Goal: Task Accomplishment & Management: Manage account settings

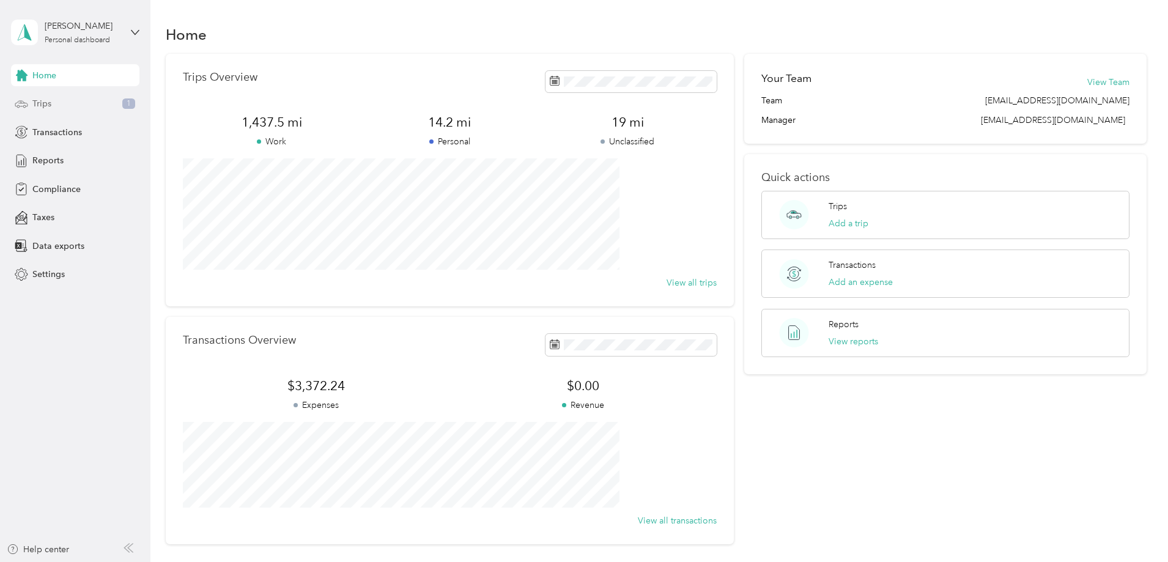
click at [48, 106] on span "Trips" at bounding box center [41, 103] width 19 height 13
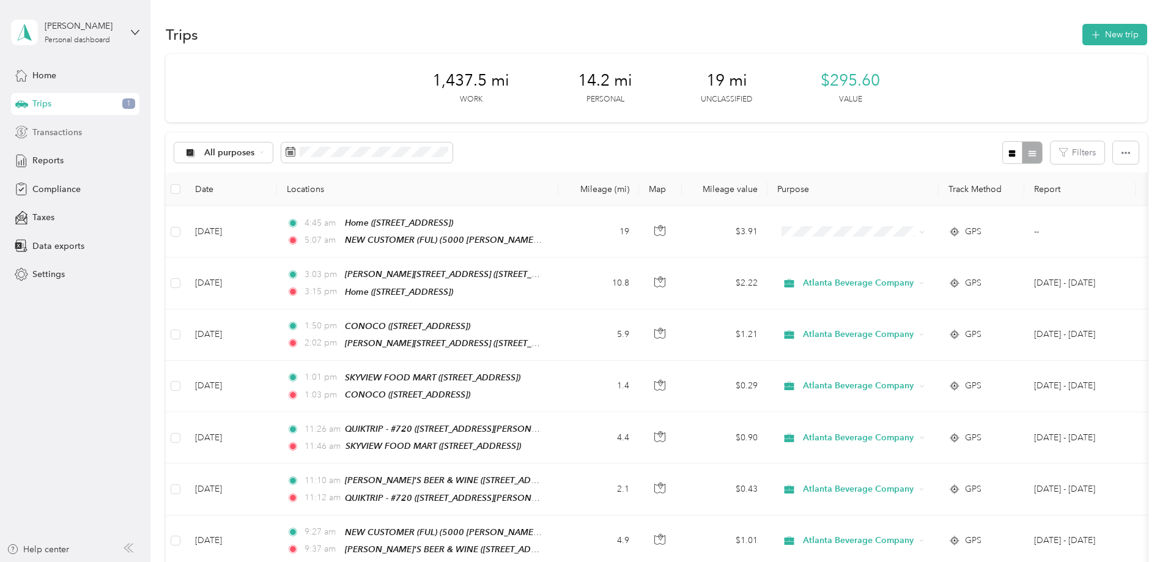
click at [78, 133] on span "Transactions" at bounding box center [57, 132] width 50 height 13
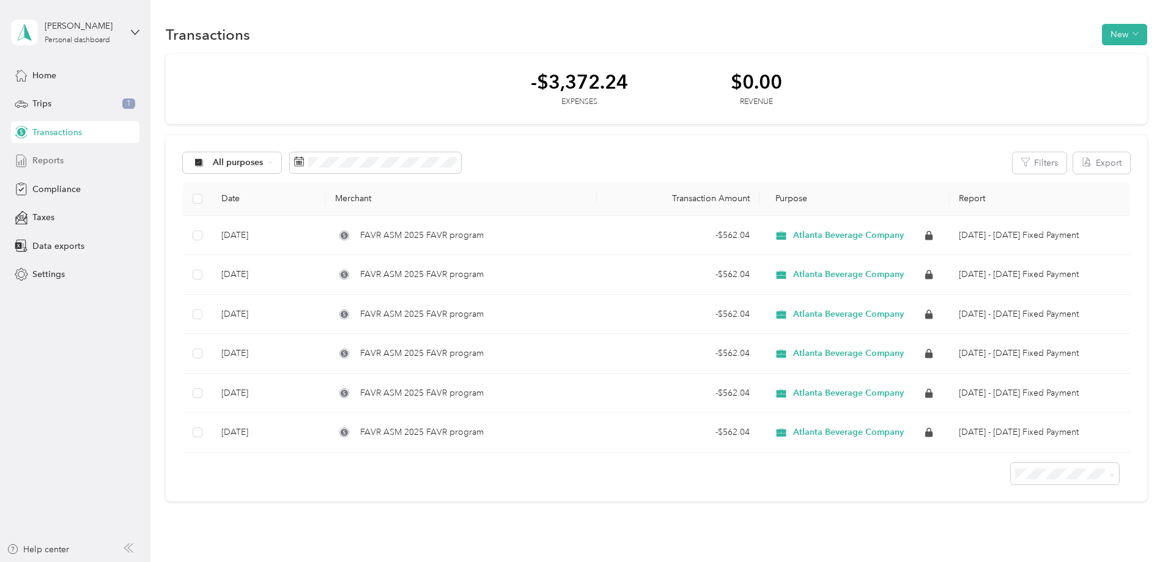
click at [76, 155] on div "Reports" at bounding box center [75, 161] width 128 height 22
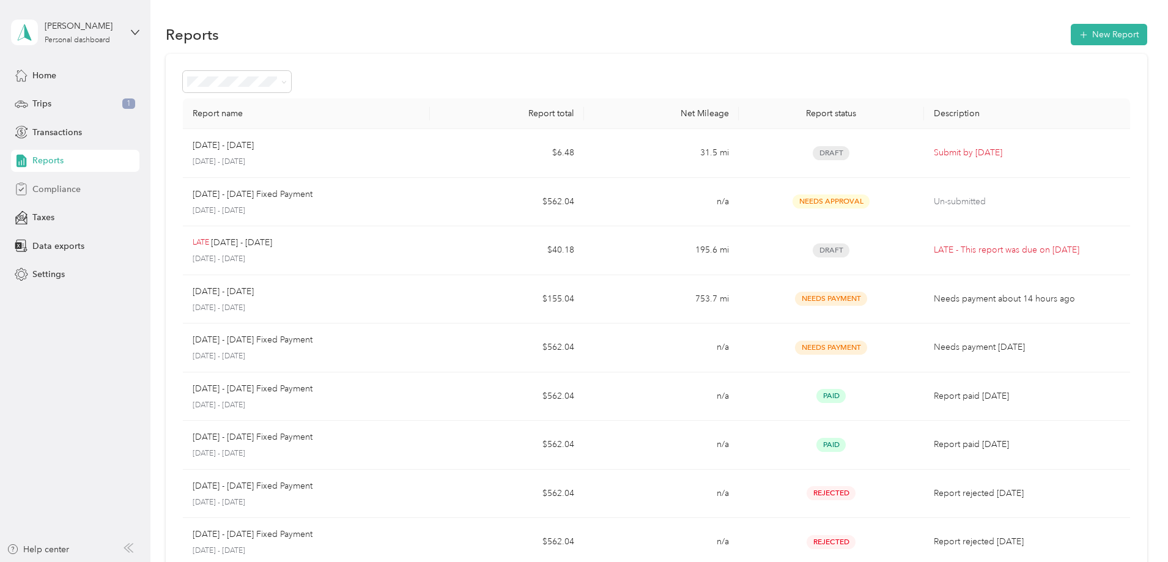
click at [74, 189] on span "Compliance" at bounding box center [56, 189] width 48 height 13
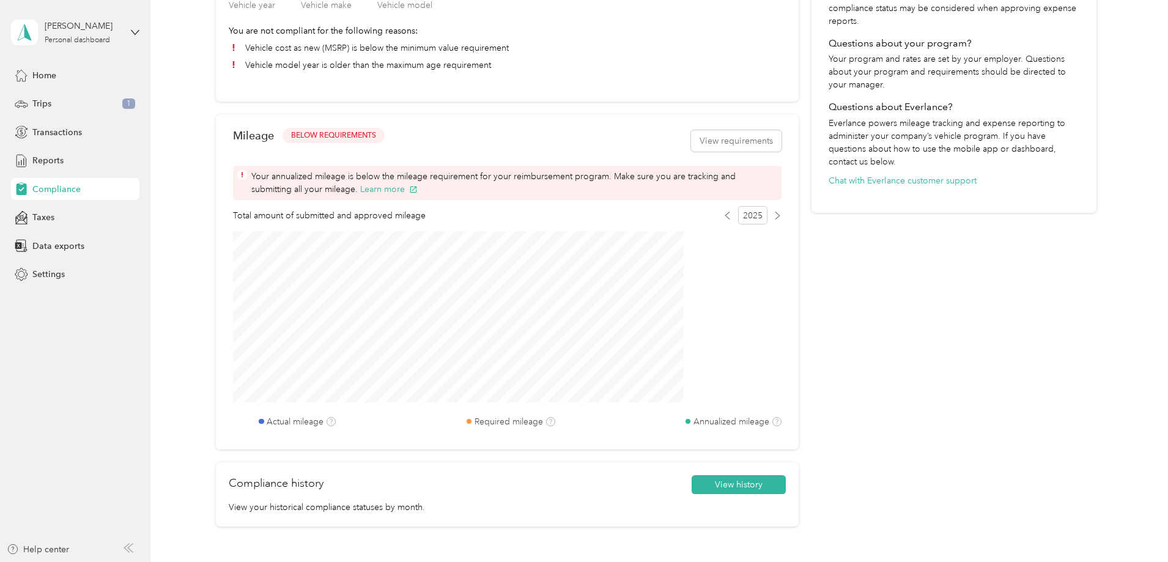
scroll to position [367, 0]
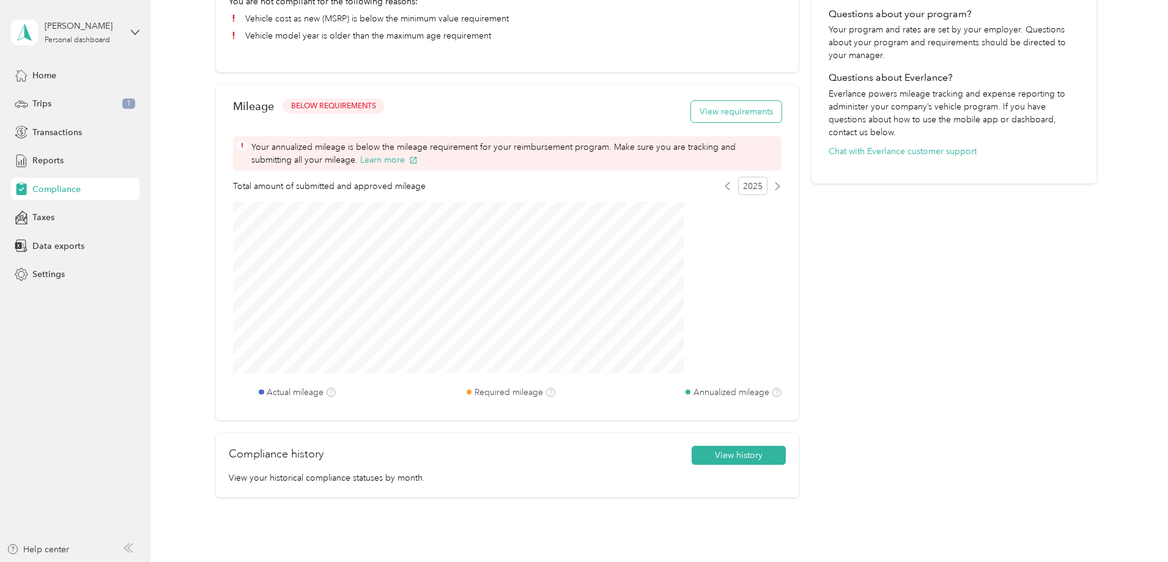
click at [707, 118] on button "View requirements" at bounding box center [736, 111] width 90 height 21
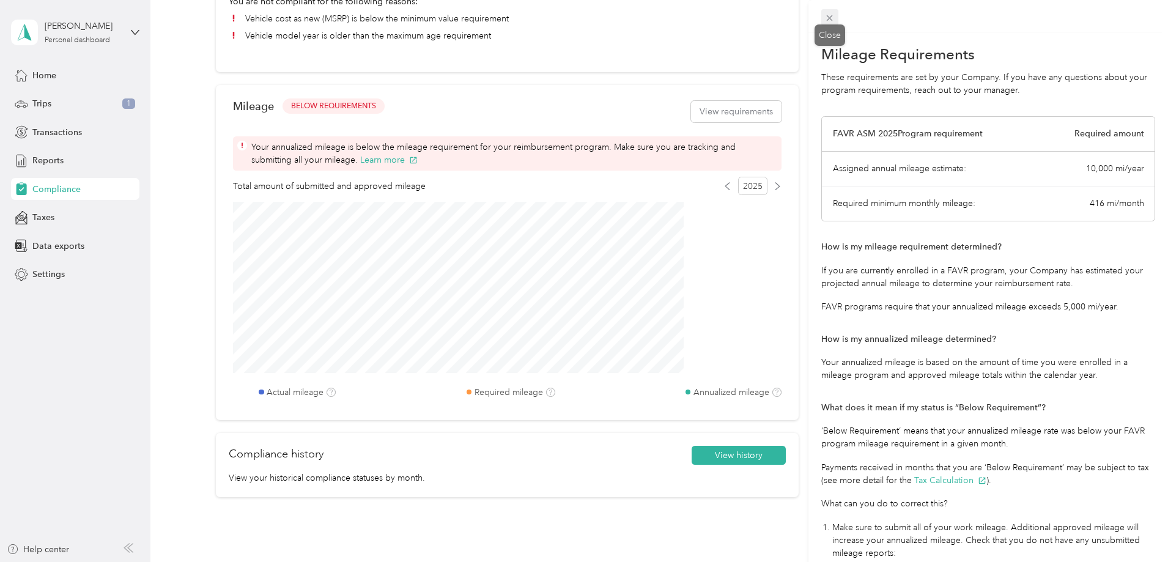
click at [826, 19] on icon at bounding box center [829, 18] width 10 height 10
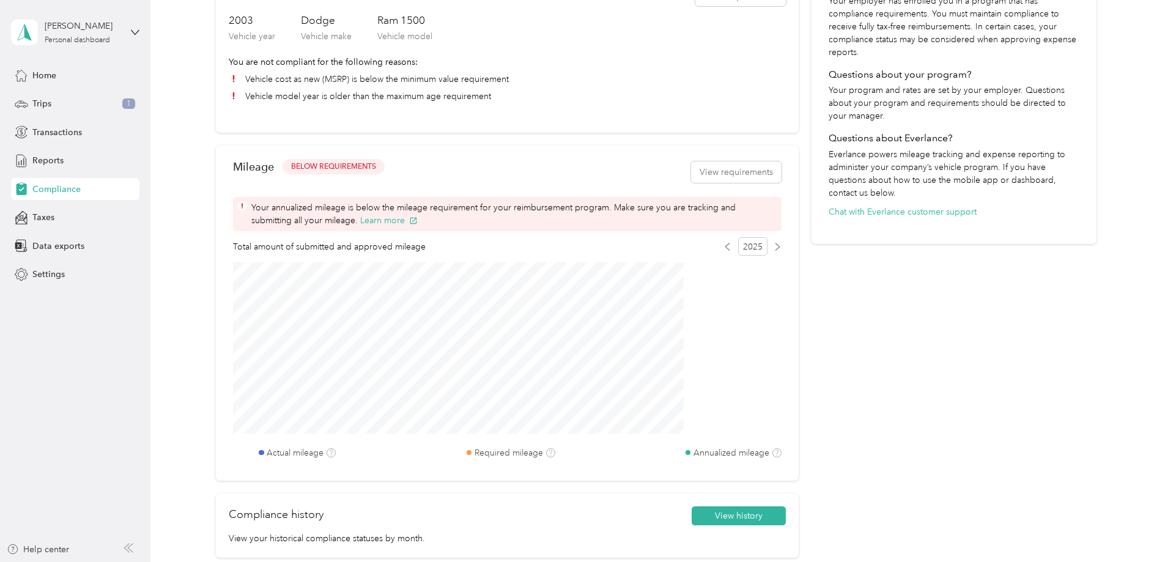
scroll to position [336, 0]
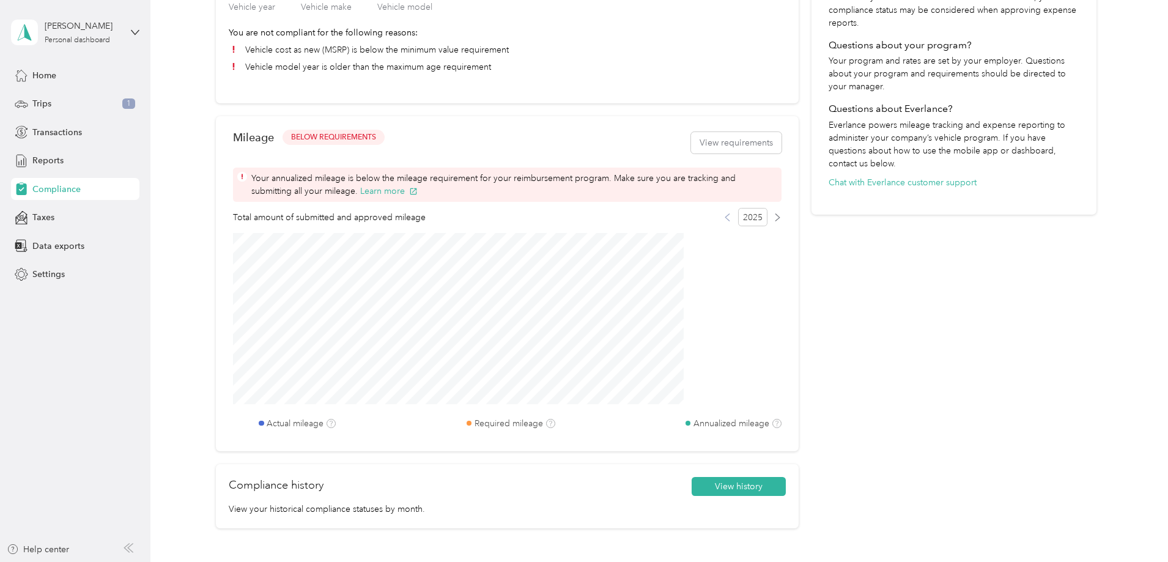
click at [725, 220] on icon at bounding box center [727, 216] width 4 height 7
click at [773, 221] on icon at bounding box center [777, 217] width 8 height 8
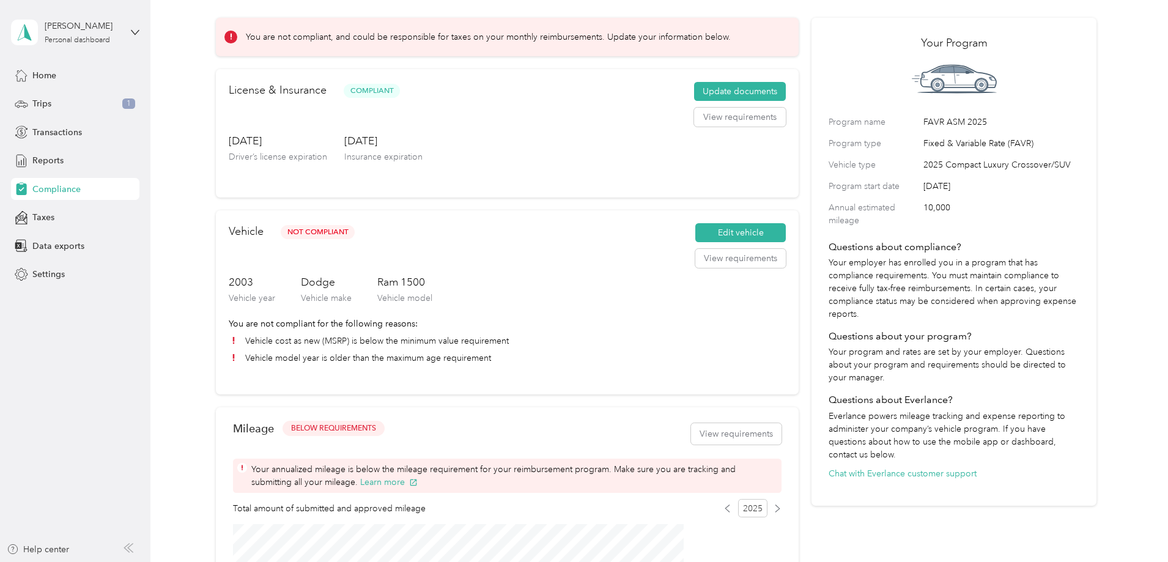
scroll to position [0, 0]
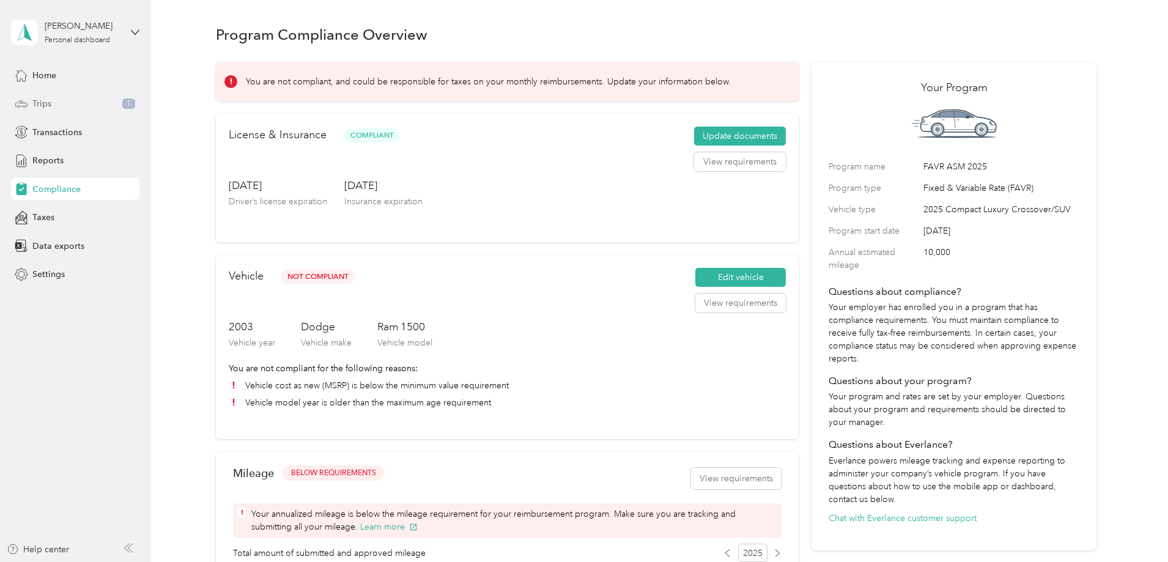
click at [57, 105] on div "Trips 1" at bounding box center [75, 104] width 128 height 22
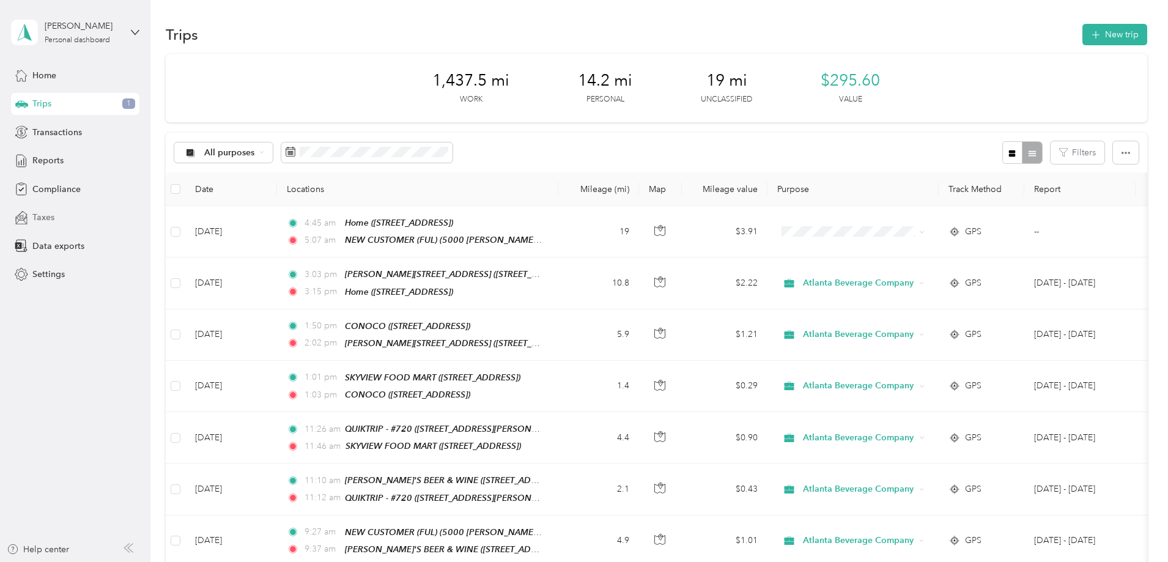
click at [49, 214] on span "Taxes" at bounding box center [43, 217] width 22 height 13
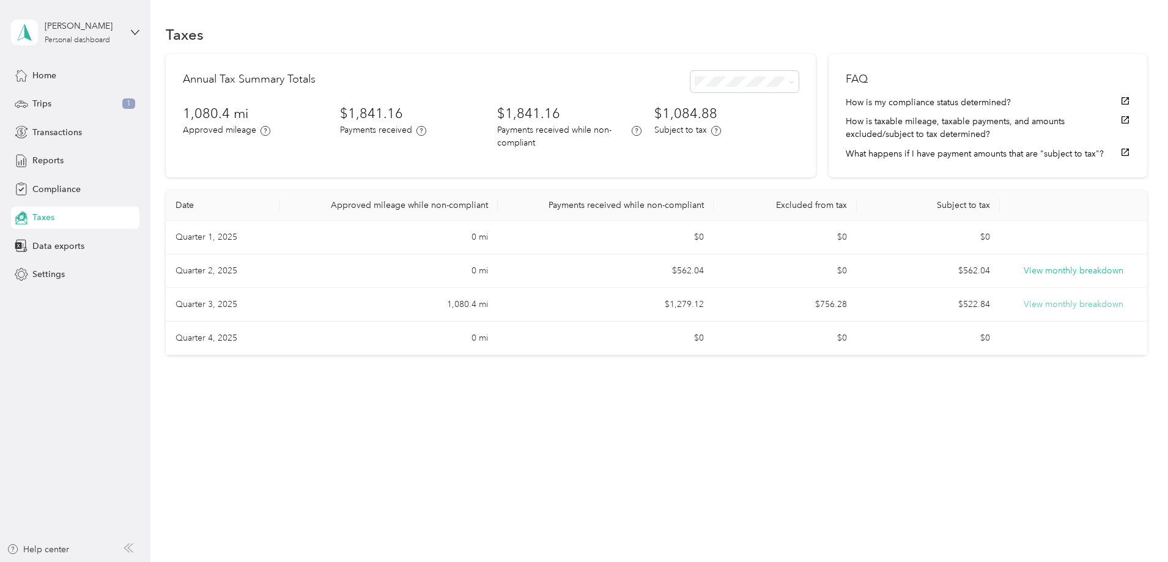
click at [1024, 311] on button "View monthly breakdown" at bounding box center [1074, 304] width 100 height 13
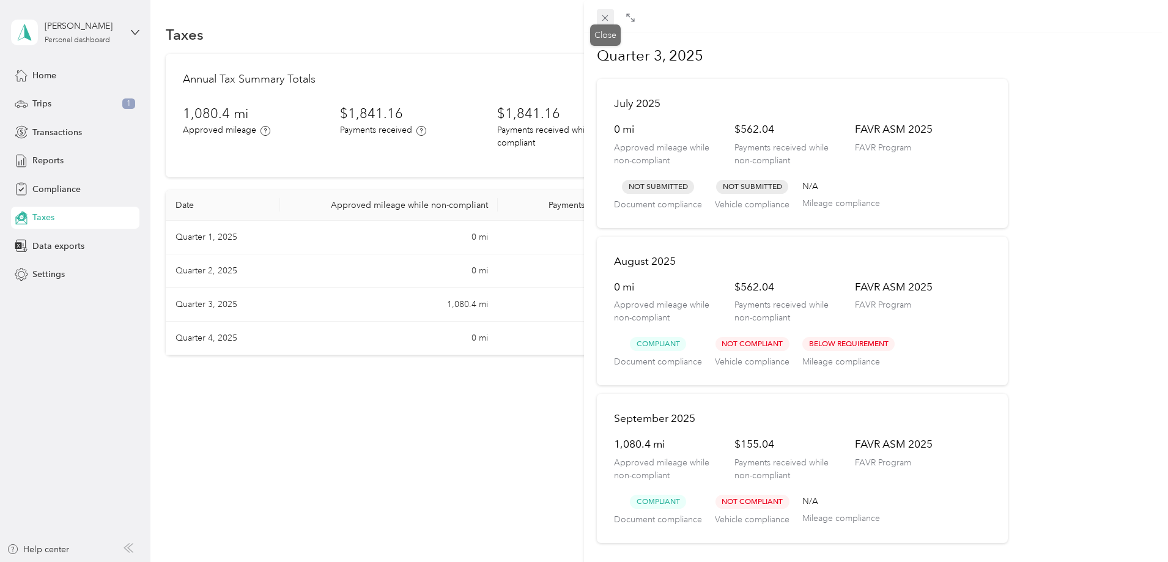
click at [606, 13] on icon at bounding box center [605, 18] width 10 height 10
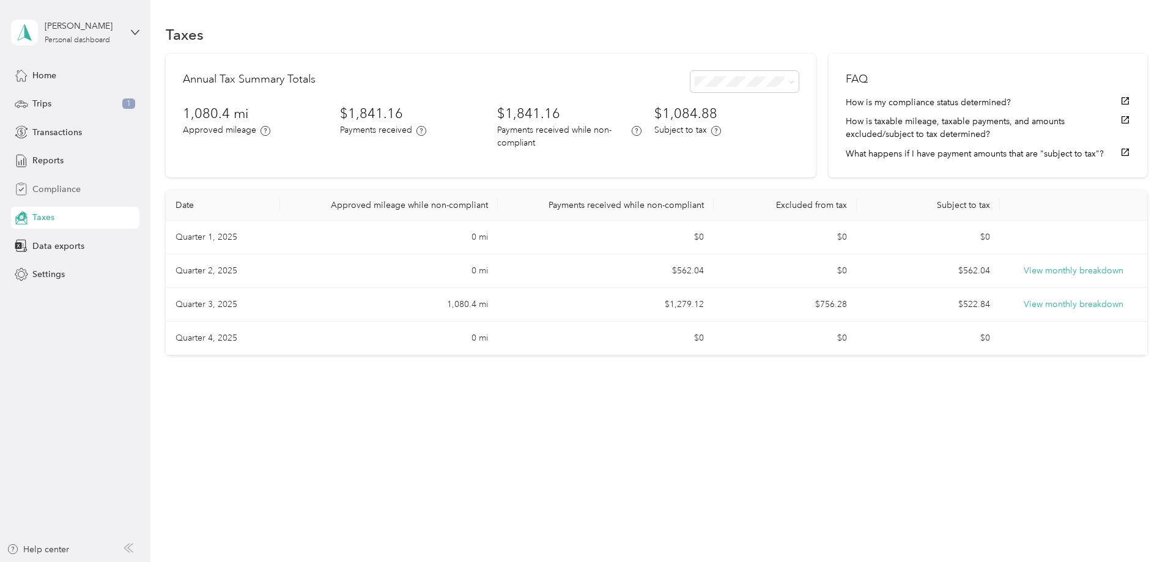
click at [59, 190] on span "Compliance" at bounding box center [56, 189] width 48 height 13
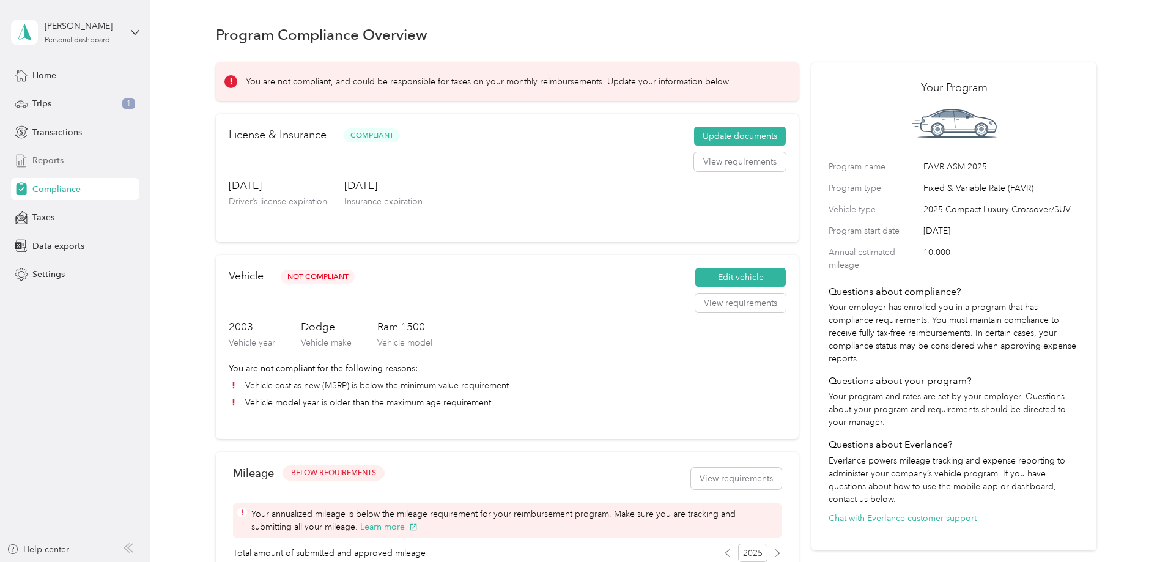
click at [44, 156] on span "Reports" at bounding box center [47, 160] width 31 height 13
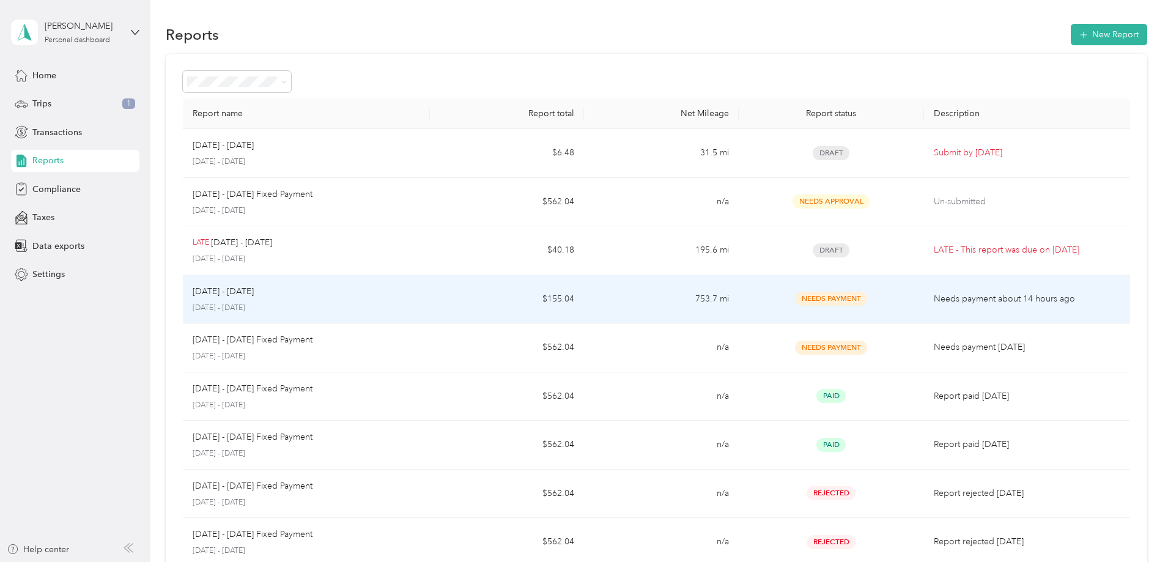
click at [835, 297] on span "Needs Payment" at bounding box center [831, 299] width 72 height 14
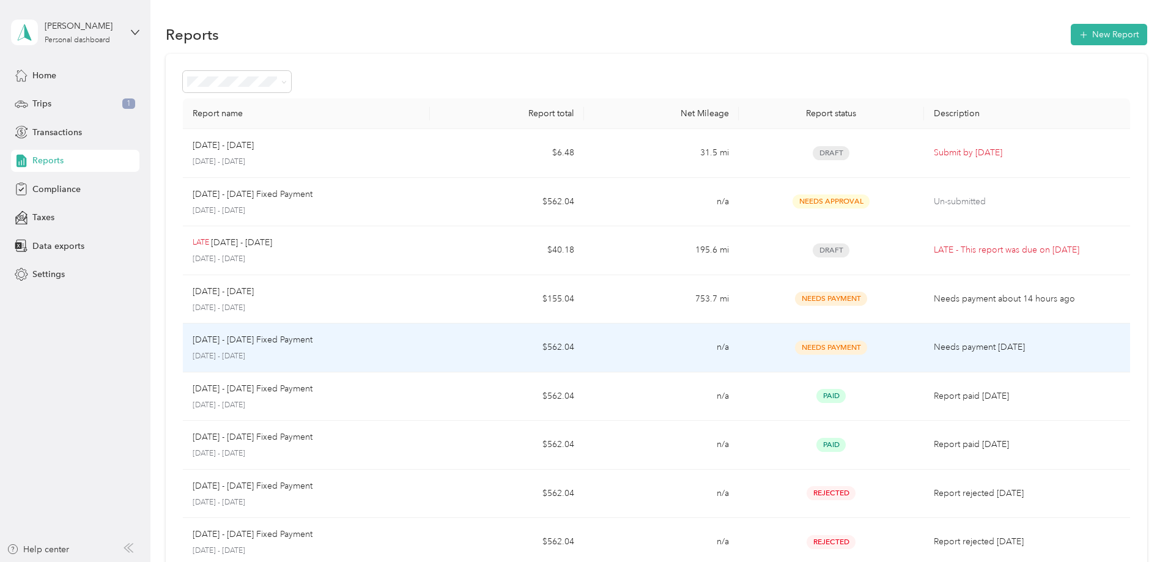
click at [312, 345] on p "[DATE] - [DATE] Fixed Payment" at bounding box center [253, 339] width 120 height 13
